Goal: Task Accomplishment & Management: Use online tool/utility

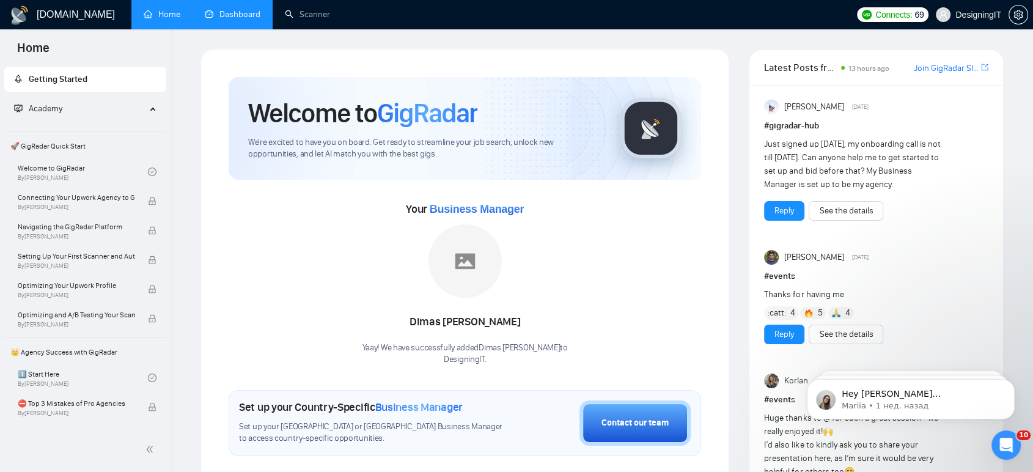
click at [245, 16] on link "Dashboard" at bounding box center [233, 14] width 56 height 10
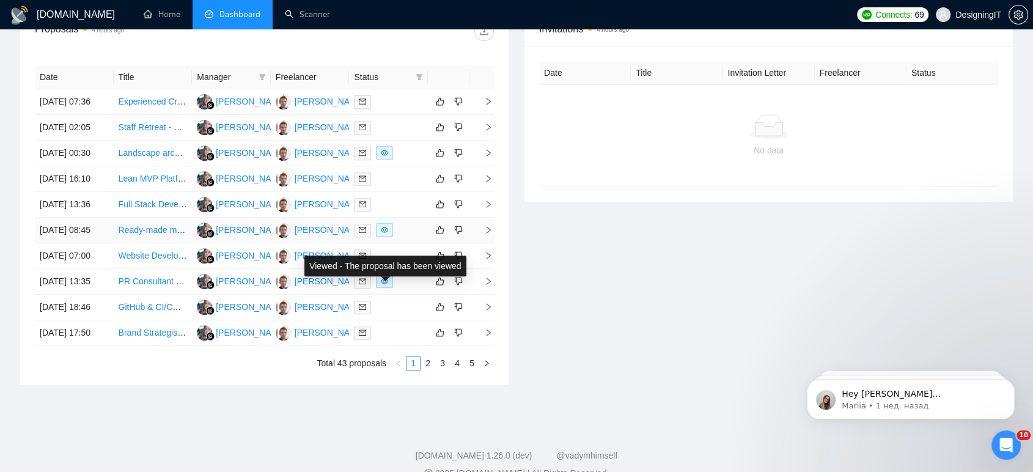
scroll to position [464, 0]
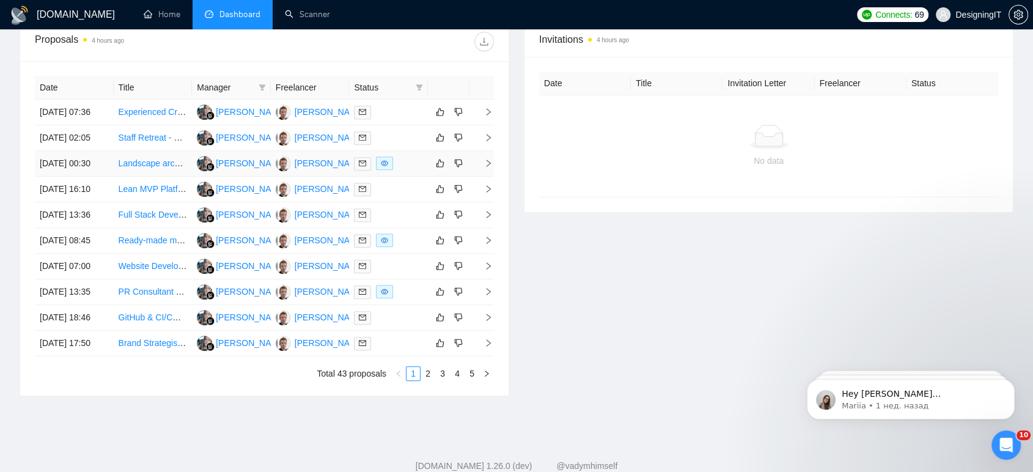
click at [143, 168] on link "Landscape architect in [US_STATE]" at bounding box center [187, 163] width 136 height 10
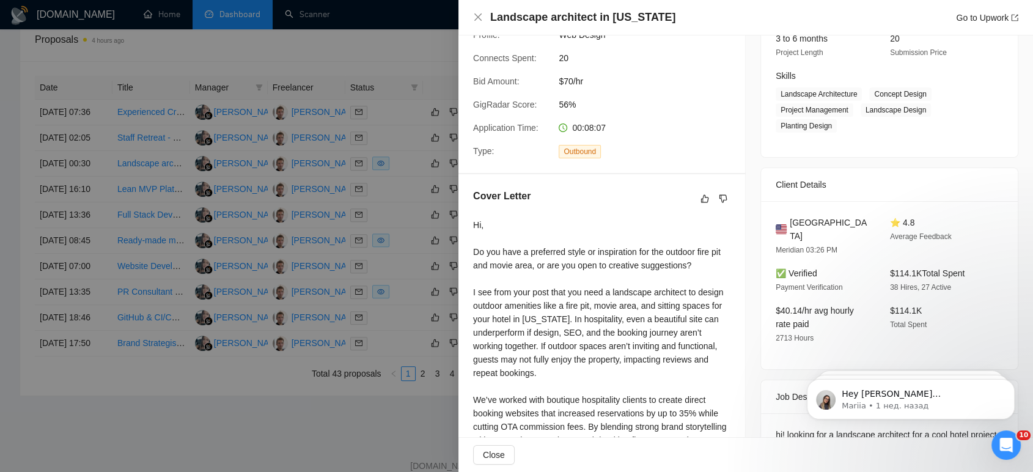
scroll to position [277, 0]
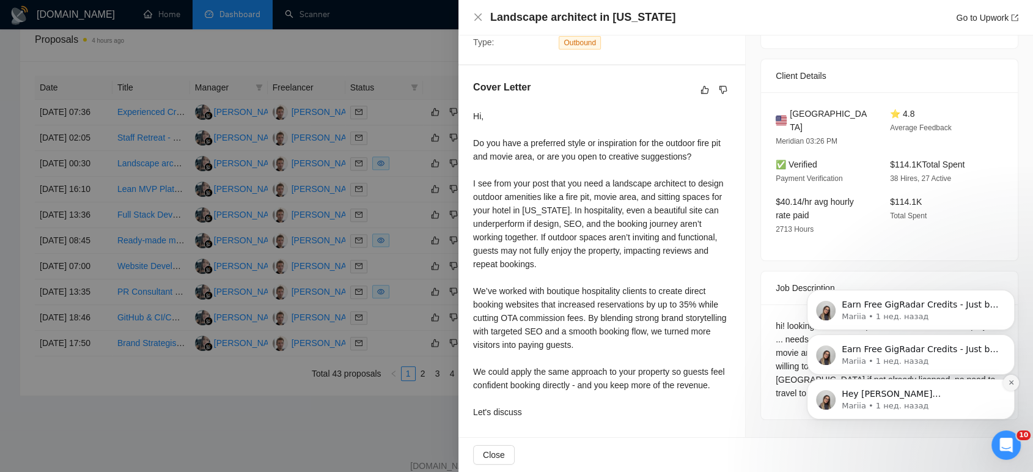
click at [1012, 383] on icon "Dismiss notification" at bounding box center [1011, 382] width 7 height 7
click at [1012, 383] on icon "Dismiss notification" at bounding box center [1011, 383] width 4 height 4
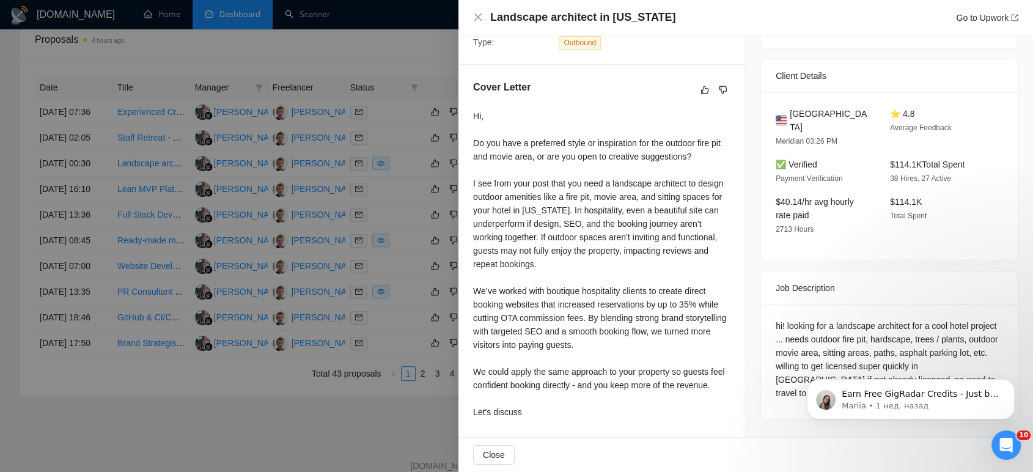
click at [1012, 383] on icon "Dismiss notification" at bounding box center [1011, 383] width 4 height 4
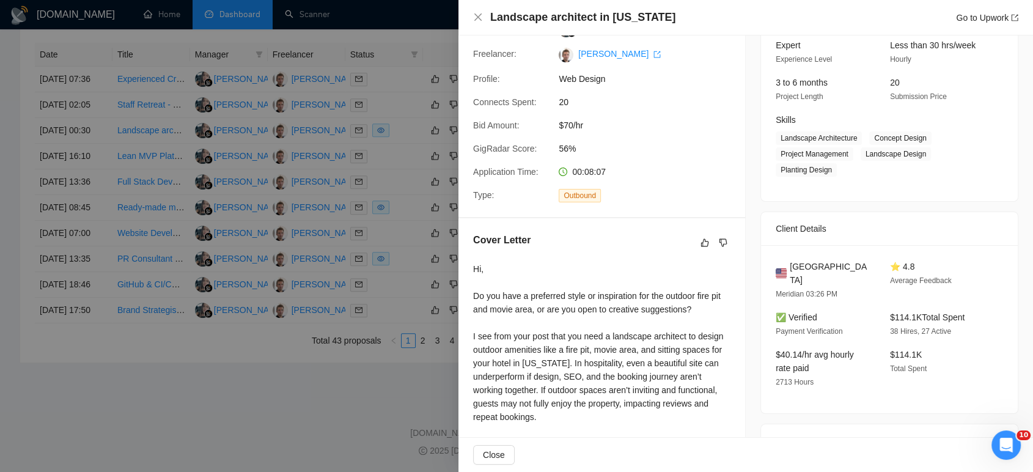
scroll to position [0, 0]
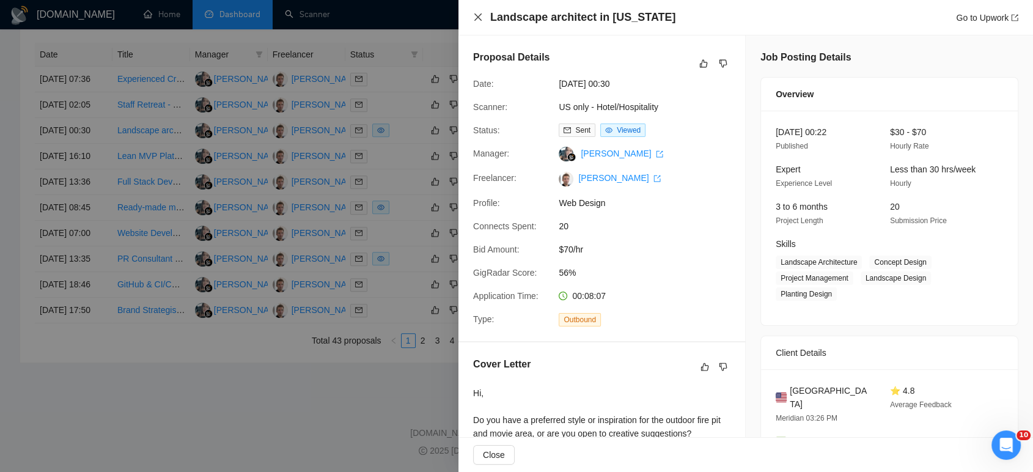
click at [482, 20] on icon "close" at bounding box center [478, 17] width 10 height 10
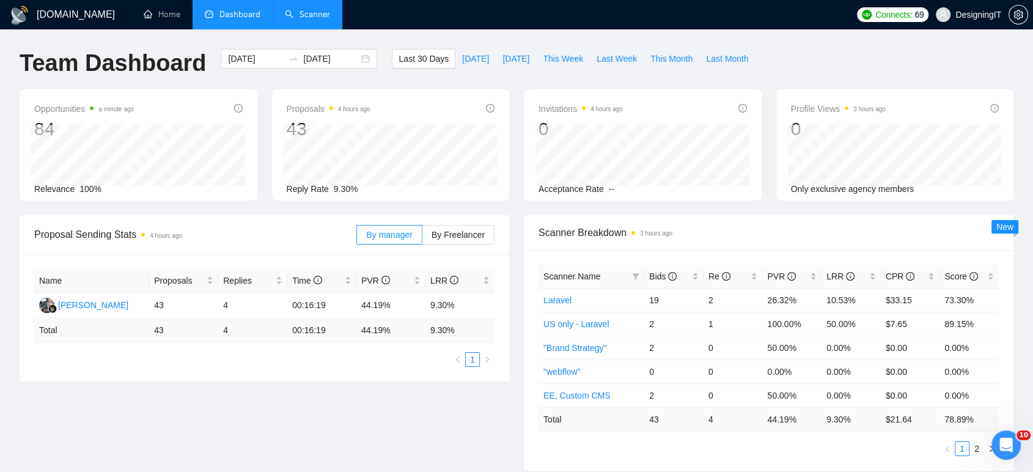
click at [308, 15] on link "Scanner" at bounding box center [307, 14] width 45 height 10
